Goal: Task Accomplishment & Management: Manage account settings

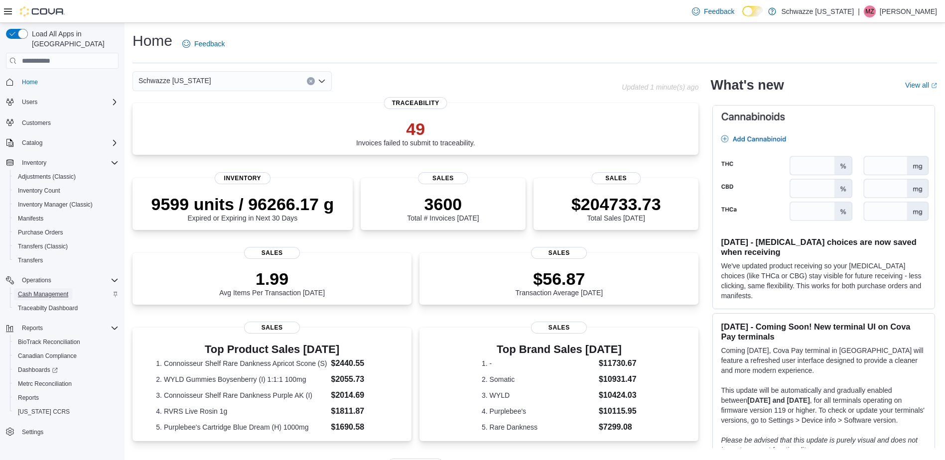
click at [46, 291] on span "Cash Management" at bounding box center [43, 295] width 50 height 8
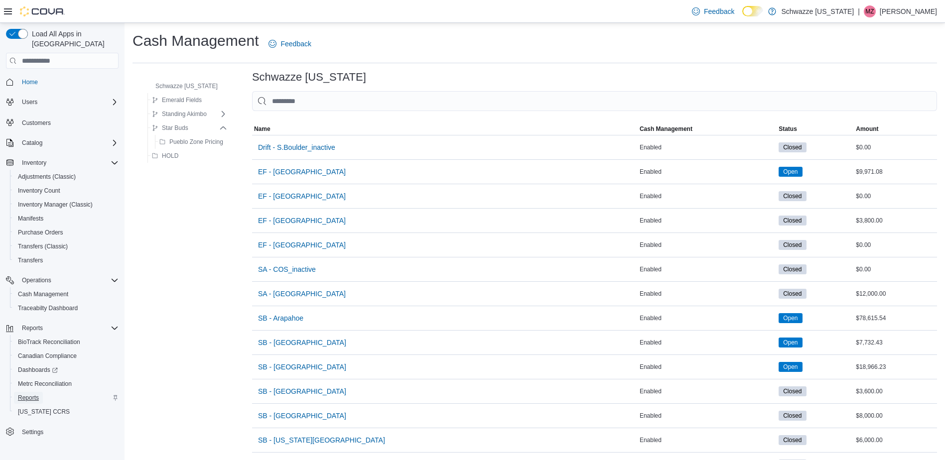
click at [31, 393] on span "Reports" at bounding box center [28, 398] width 21 height 12
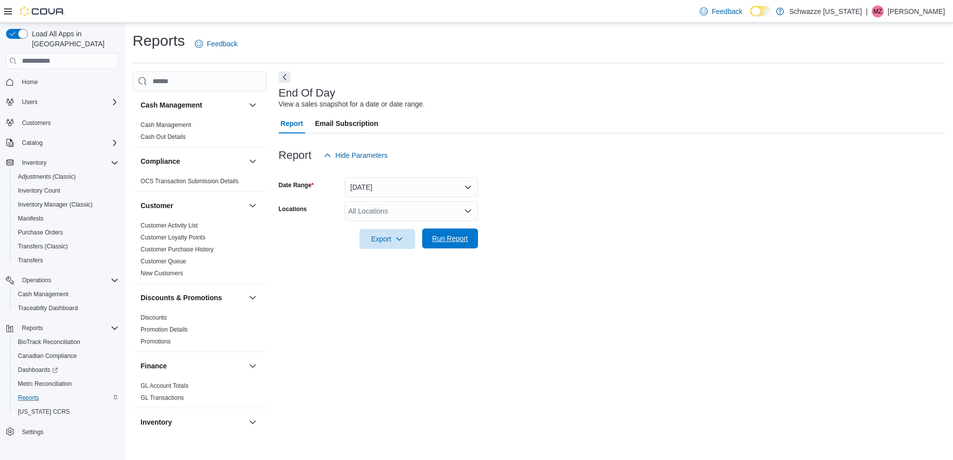
click at [452, 242] on span "Run Report" at bounding box center [450, 239] width 36 height 10
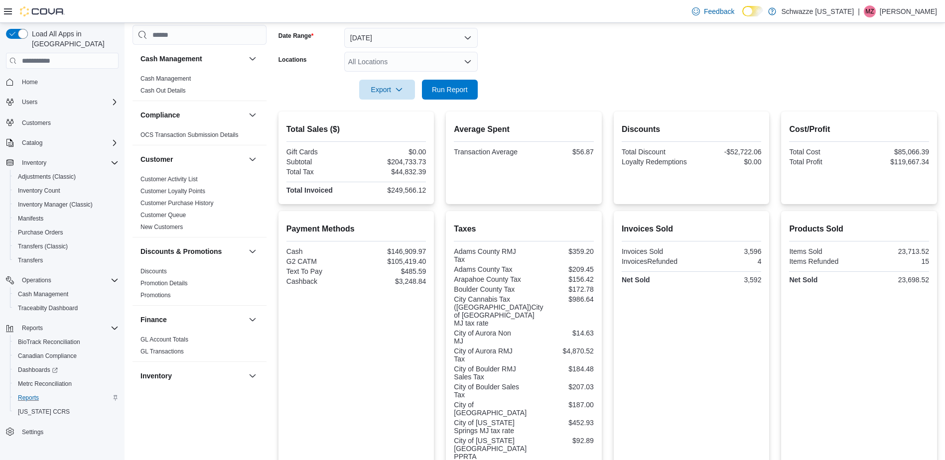
scroll to position [50, 0]
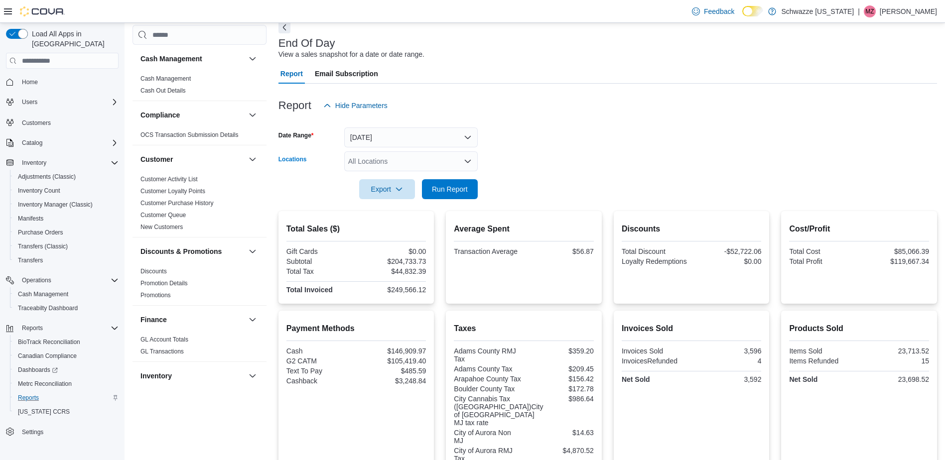
click at [391, 168] on div "All Locations" at bounding box center [411, 161] width 134 height 20
type input "****"
click at [396, 179] on span "SB - [GEOGRAPHIC_DATA][PERSON_NAME]" at bounding box center [444, 178] width 146 height 10
drag, startPoint x: 507, startPoint y: 184, endPoint x: 465, endPoint y: 190, distance: 42.2
click at [506, 184] on form "Date Range [DATE] Locations SB - [GEOGRAPHIC_DATA][PERSON_NAME] Export Run Repo…" at bounding box center [608, 158] width 659 height 84
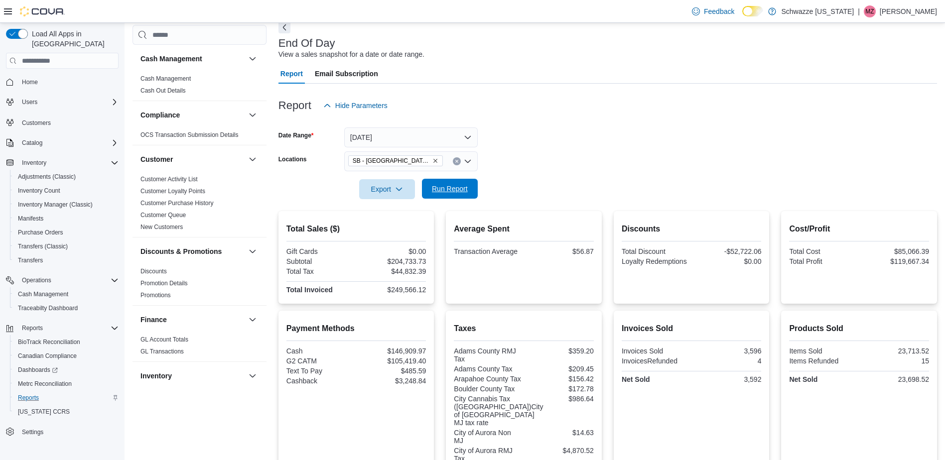
click at [462, 189] on span "Run Report" at bounding box center [450, 189] width 36 height 10
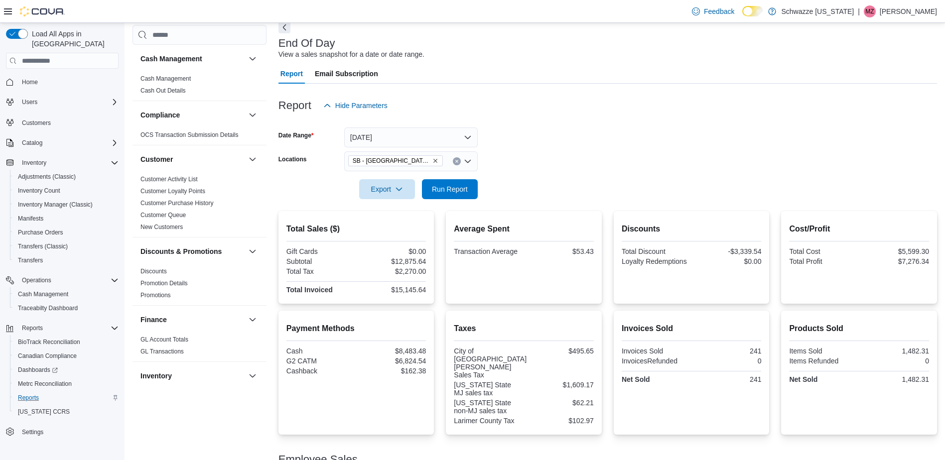
click at [417, 261] on div "$12,875.64" at bounding box center [392, 262] width 68 height 8
click at [415, 288] on div "$15,145.64" at bounding box center [392, 290] width 68 height 8
copy div "15,145.64"
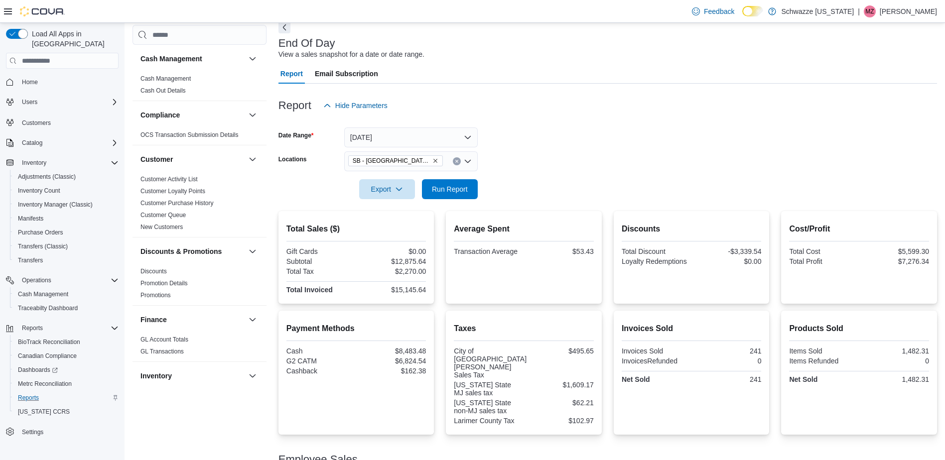
click at [416, 360] on div "$6,824.54" at bounding box center [392, 361] width 68 height 8
copy div "6,824.54"
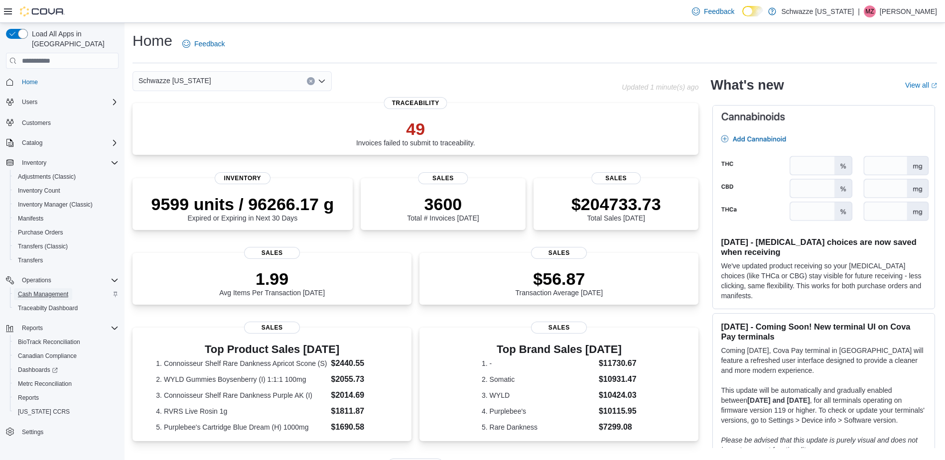
click at [43, 291] on span "Cash Management" at bounding box center [43, 295] width 50 height 8
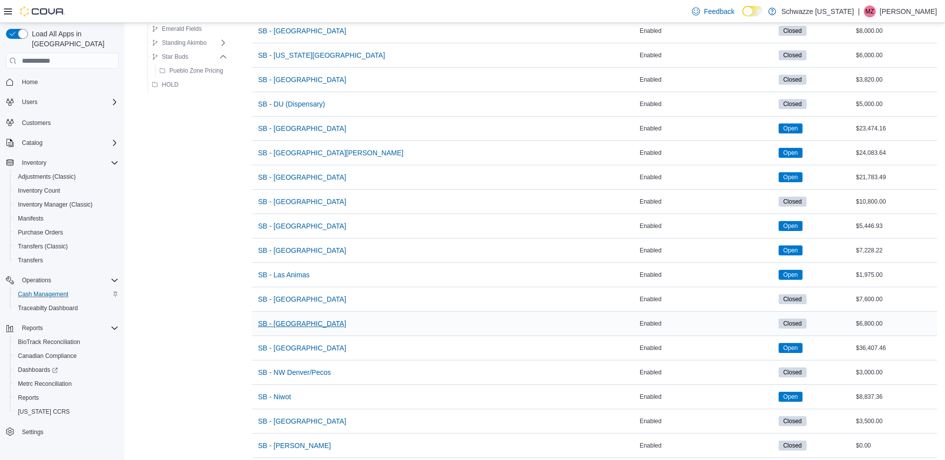
scroll to position [399, 0]
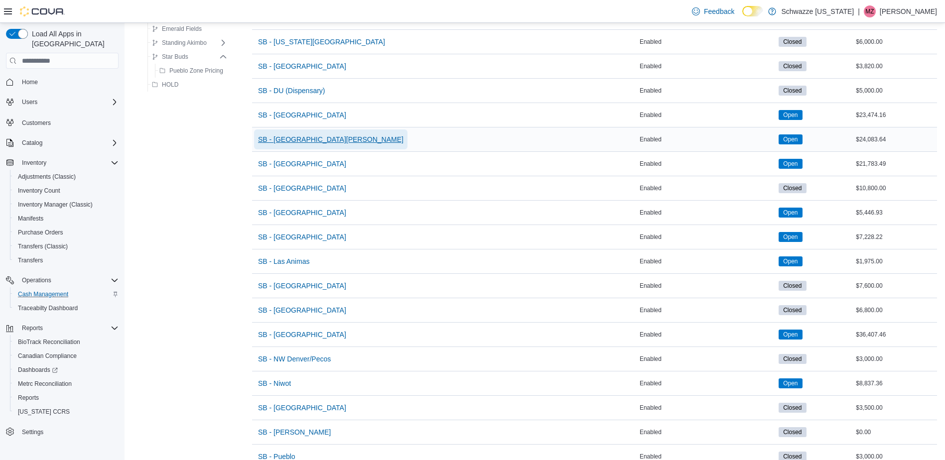
click at [303, 144] on span "SB - [GEOGRAPHIC_DATA][PERSON_NAME]" at bounding box center [331, 140] width 146 height 10
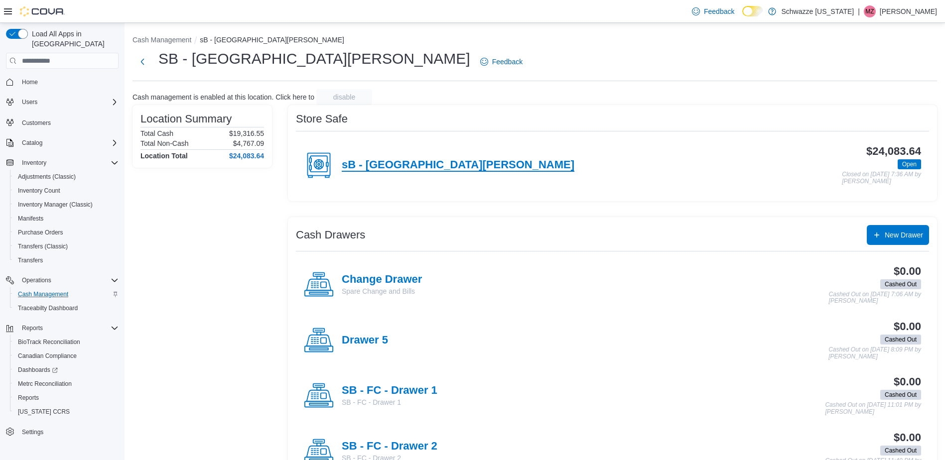
click at [400, 165] on h4 "sB - Fort Collins" at bounding box center [458, 165] width 233 height 13
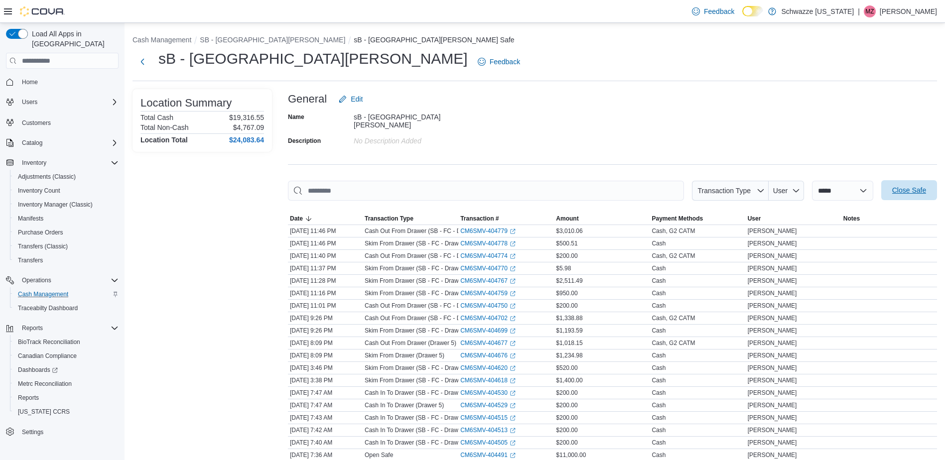
click at [928, 191] on span "Close Safe" at bounding box center [909, 190] width 44 height 20
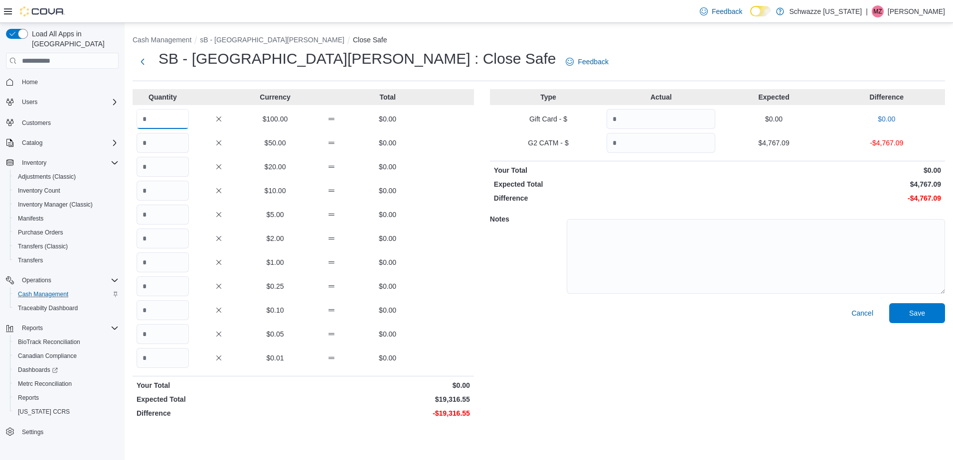
click at [167, 124] on input "Quantity" at bounding box center [163, 119] width 52 height 20
type input "***"
click at [169, 217] on input "Quantity" at bounding box center [163, 215] width 52 height 20
type input "*"
click at [178, 268] on input "Quantity" at bounding box center [163, 263] width 52 height 20
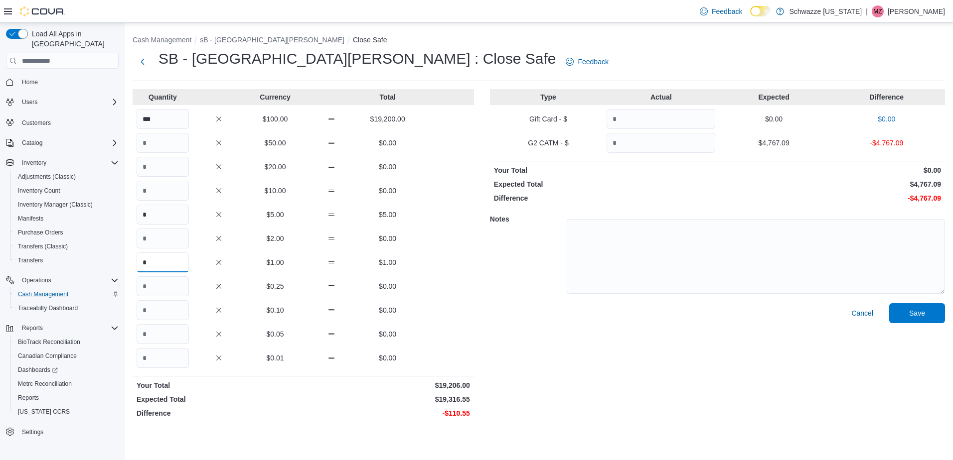
type input "*"
click at [172, 291] on input "Quantity" at bounding box center [163, 287] width 52 height 20
type input "*"
click at [176, 330] on input "Quantity" at bounding box center [163, 334] width 52 height 20
type input "*"
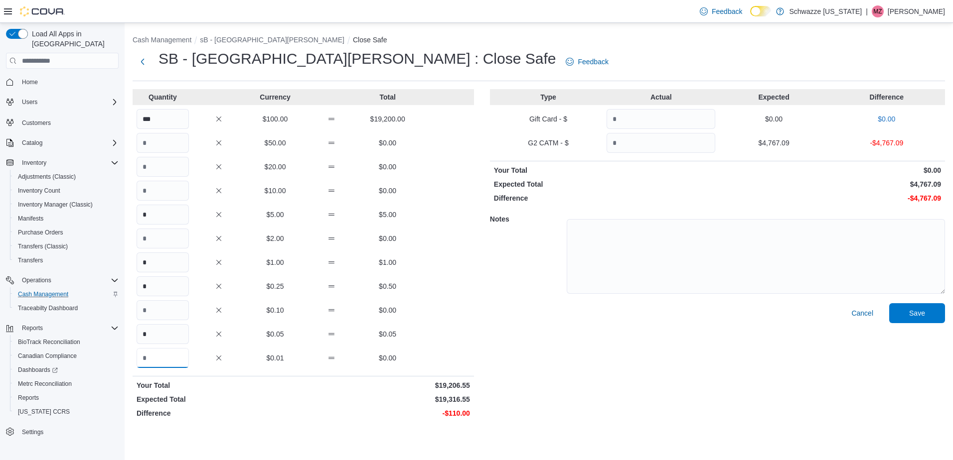
click at [175, 362] on input "Quantity" at bounding box center [163, 358] width 52 height 20
type input "*"
click at [678, 359] on div "Cancel Save" at bounding box center [717, 362] width 455 height 119
click at [662, 146] on input "Quantity" at bounding box center [660, 143] width 109 height 20
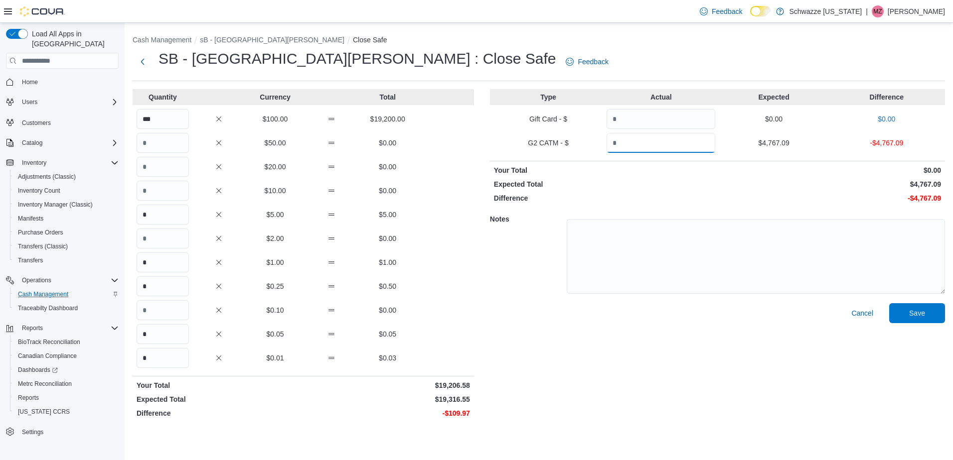
paste input "*******"
type input "*******"
click at [675, 176] on div "Type Actual Expected Difference Gift Card - $ $0.00 $0.00 G2 CATM - $ ******* $…" at bounding box center [717, 255] width 455 height 333
drag, startPoint x: 666, startPoint y: 143, endPoint x: 411, endPoint y: 115, distance: 257.1
click at [411, 115] on div "Quantity Currency Total *** $100.00 $19,200.00 $50.00 $0.00 $20.00 $0.00 $10.00…" at bounding box center [539, 255] width 812 height 333
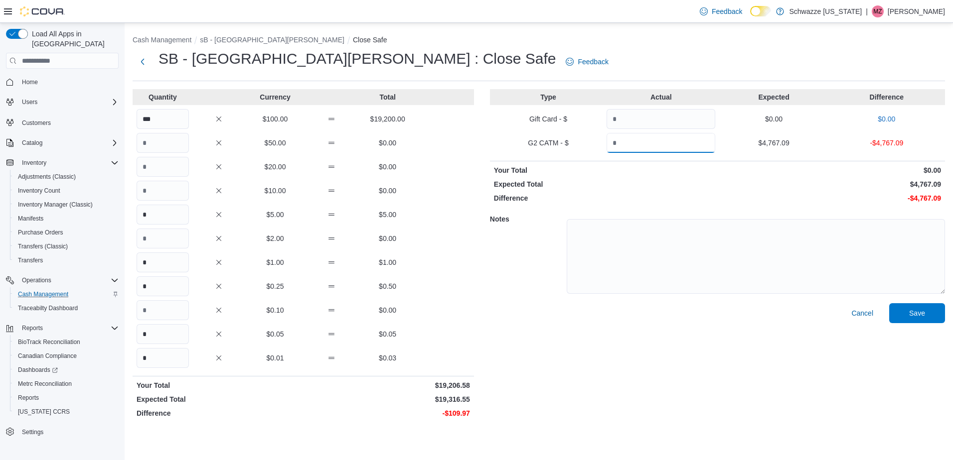
drag, startPoint x: 652, startPoint y: 133, endPoint x: 656, endPoint y: 144, distance: 11.2
click at [653, 135] on input "Quantity" at bounding box center [660, 143] width 109 height 20
click at [656, 144] on input "Quantity" at bounding box center [660, 143] width 109 height 20
paste input "*******"
type input "*******"
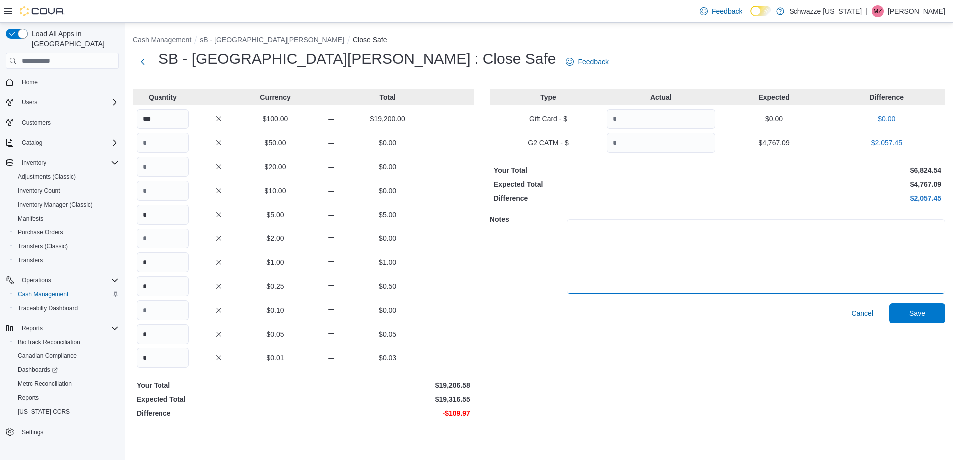
click at [691, 245] on textarea at bounding box center [756, 256] width 378 height 75
drag, startPoint x: 896, startPoint y: 302, endPoint x: 900, endPoint y: 307, distance: 6.1
click at [897, 304] on div "Type Actual Expected Difference Gift Card - $ $0.00 $0.00 G2 CATM - $ ******* $…" at bounding box center [717, 255] width 455 height 333
click at [903, 311] on span "Save" at bounding box center [917, 313] width 44 height 20
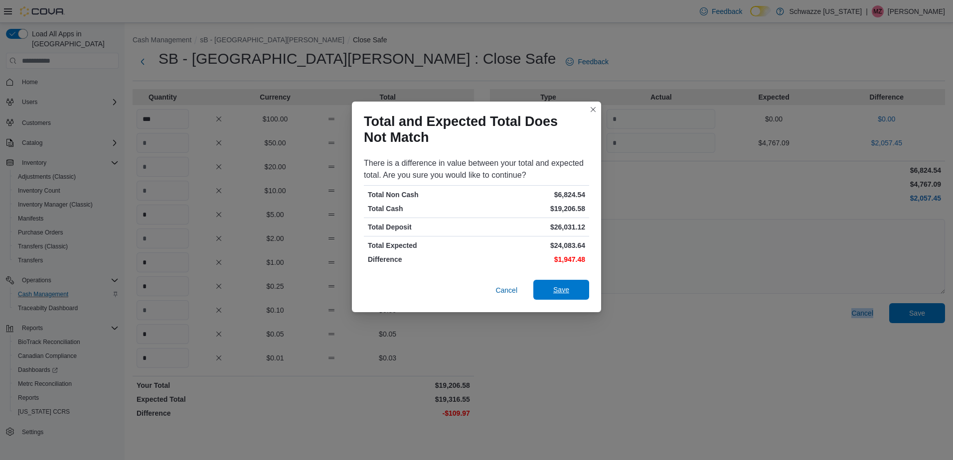
click at [568, 289] on span "Save" at bounding box center [561, 290] width 16 height 10
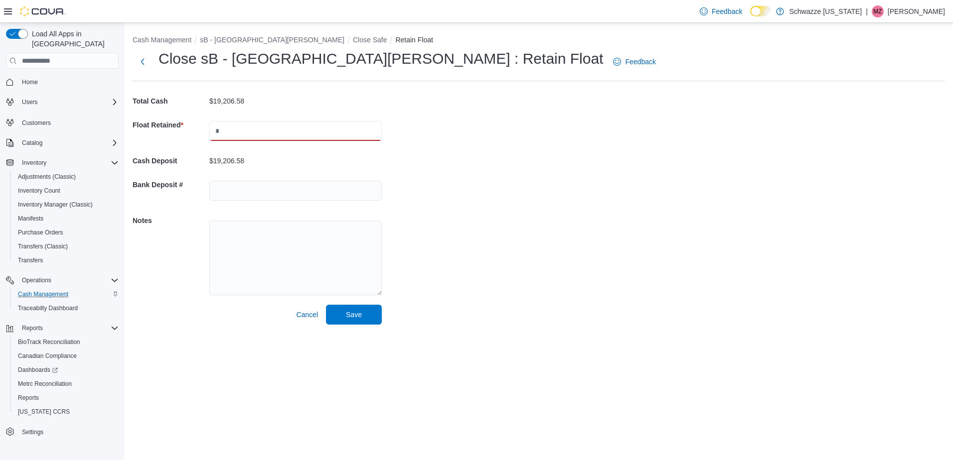
drag, startPoint x: 274, startPoint y: 132, endPoint x: 267, endPoint y: 125, distance: 9.2
click at [274, 132] on input "text" at bounding box center [295, 131] width 172 height 20
type input "*****"
click at [444, 333] on div "Cash Management sB - Fort Collins Close Safe Retain Float Close sB - Fort Colli…" at bounding box center [539, 242] width 828 height 438
click at [350, 300] on div at bounding box center [295, 257] width 172 height 92
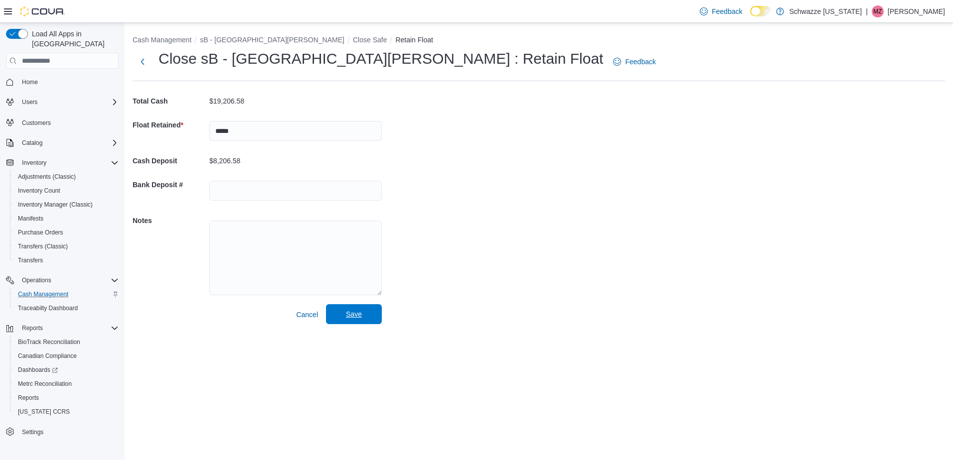
click at [358, 315] on span "Save" at bounding box center [354, 314] width 16 height 10
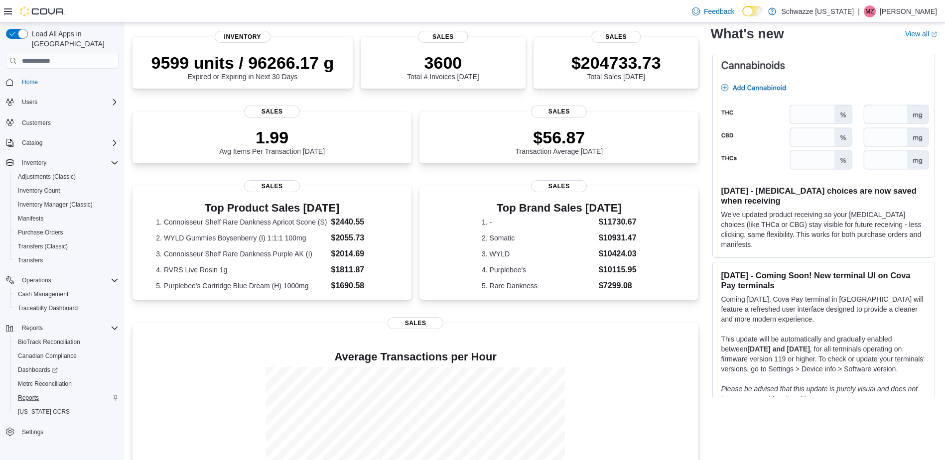
scroll to position [149, 0]
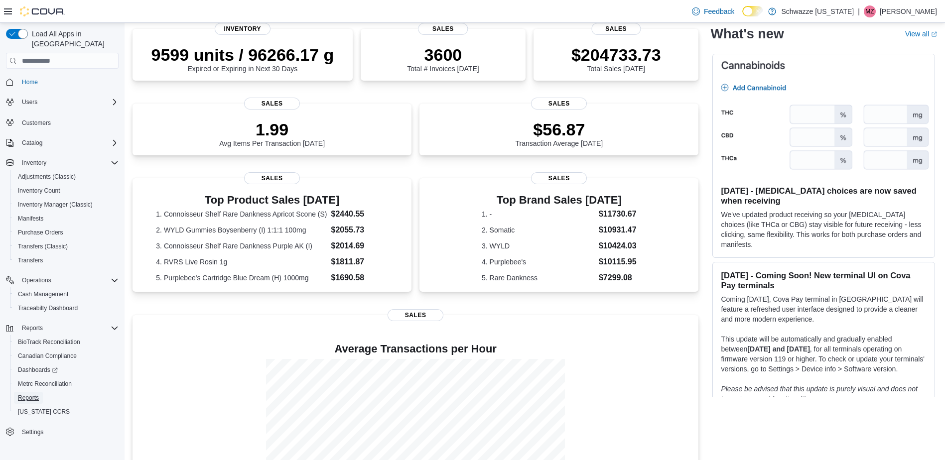
click at [37, 391] on button "Reports" at bounding box center [66, 398] width 113 height 14
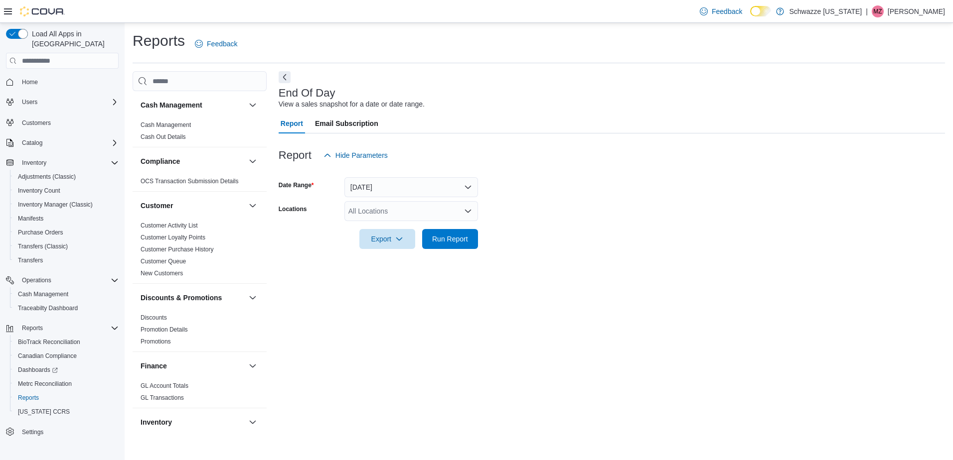
click at [386, 210] on div "All Locations" at bounding box center [411, 211] width 134 height 20
type input "****"
click at [392, 230] on span "SB - [GEOGRAPHIC_DATA][PERSON_NAME]" at bounding box center [444, 228] width 146 height 10
drag, startPoint x: 575, startPoint y: 220, endPoint x: 559, endPoint y: 225, distance: 16.1
click at [572, 221] on form "Date Range [DATE] Locations SB - [GEOGRAPHIC_DATA][PERSON_NAME] Export Run Repo…" at bounding box center [612, 207] width 666 height 84
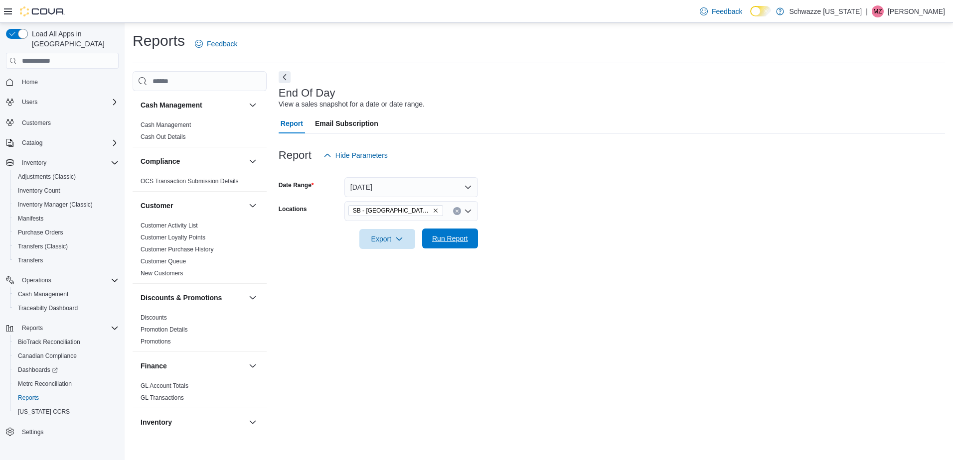
click at [434, 234] on span "Run Report" at bounding box center [450, 239] width 44 height 20
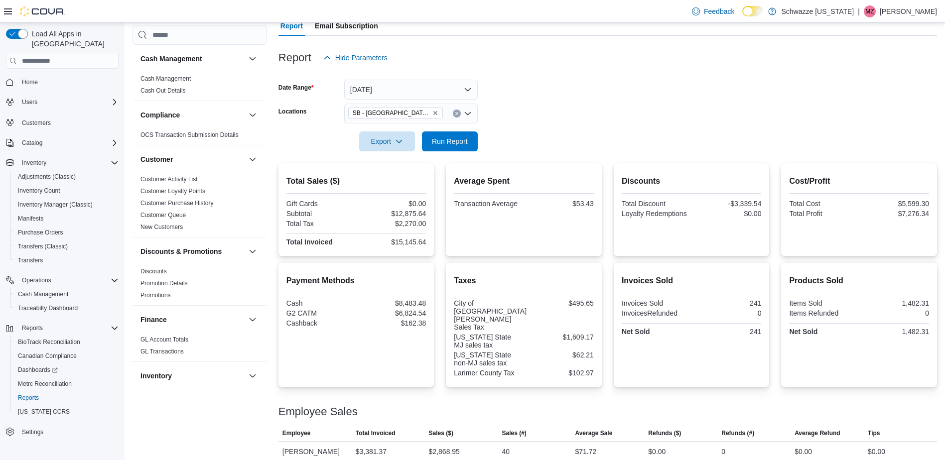
scroll to position [100, 0]
